Goal: Task Accomplishment & Management: Manage account settings

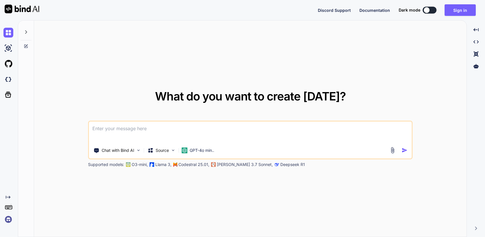
type textarea "x"
click at [8, 218] on img at bounding box center [8, 219] width 10 height 10
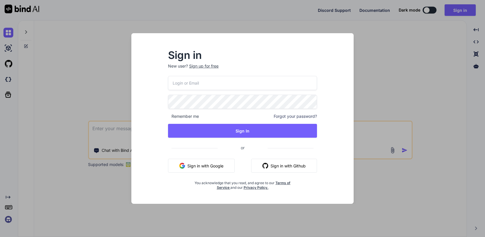
click at [204, 78] on input "email" at bounding box center [242, 83] width 149 height 14
paste input "[EMAIL_ADDRESS][DOMAIN_NAME]"
type input "[EMAIL_ADDRESS][DOMAIN_NAME]"
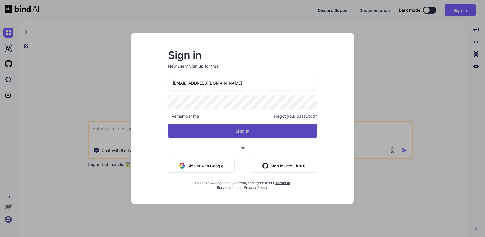
click at [215, 130] on button "Sign In" at bounding box center [242, 131] width 149 height 14
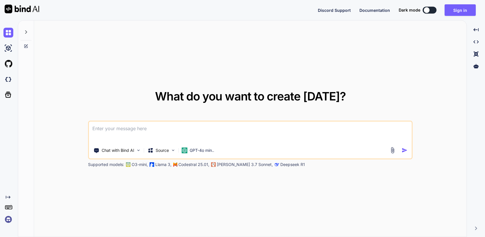
type textarea "x"
click at [10, 219] on img at bounding box center [8, 219] width 10 height 10
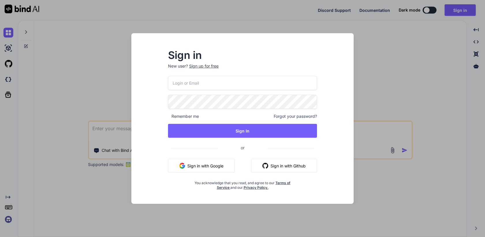
click at [248, 85] on input "email" at bounding box center [242, 83] width 149 height 14
paste input "[EMAIL_ADDRESS][DOMAIN_NAME]"
type input "[EMAIL_ADDRESS][DOMAIN_NAME]"
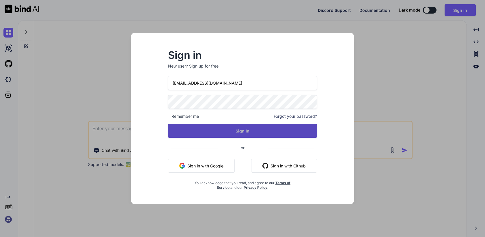
click at [234, 135] on button "Sign In" at bounding box center [242, 131] width 149 height 14
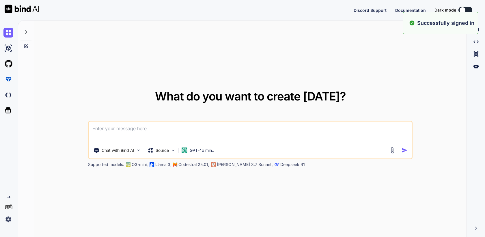
type textarea "x"
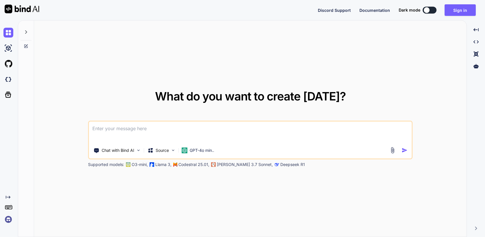
click at [4, 219] on img at bounding box center [8, 219] width 10 height 10
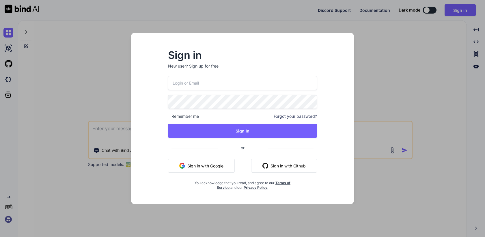
click at [198, 82] on input "email" at bounding box center [242, 83] width 149 height 14
paste input "[EMAIL_ADDRESS][DOMAIN_NAME]"
type input "[EMAIL_ADDRESS][DOMAIN_NAME]"
click at [232, 123] on div "[EMAIL_ADDRESS][DOMAIN_NAME] Remember me Forgot your password? Sign In or Sign …" at bounding box center [242, 133] width 149 height 114
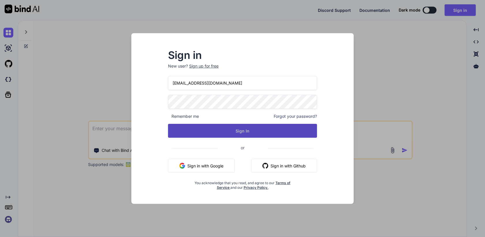
click at [243, 134] on button "Sign In" at bounding box center [242, 131] width 149 height 14
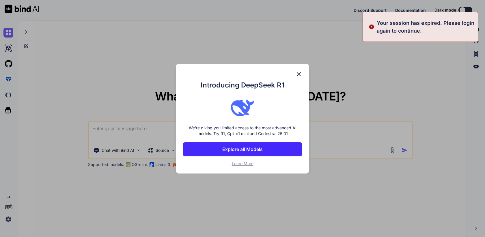
type textarea "x"
